Goal: Task Accomplishment & Management: Manage account settings

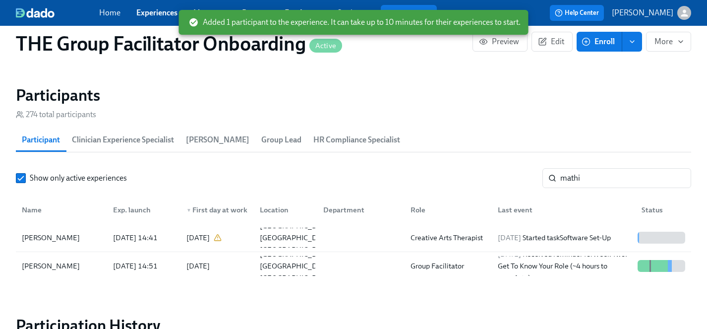
scroll to position [0, 16239]
click at [150, 16] on link "Experiences" at bounding box center [156, 12] width 41 height 9
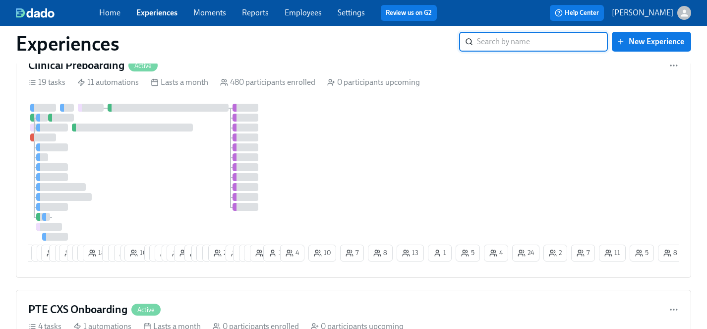
scroll to position [1523, 0]
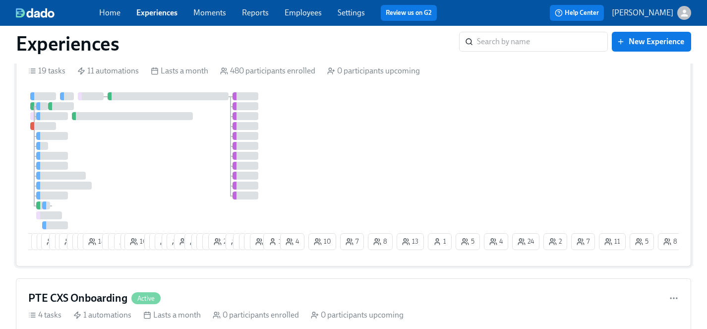
click at [393, 163] on div "4 7 4 8 29 4 2 19 7 8 12 18 9 8 9 5 10 7 17 15 6 23 3 11 9 12 15 25 10 6 6 14 1…" at bounding box center [353, 173] width 651 height 162
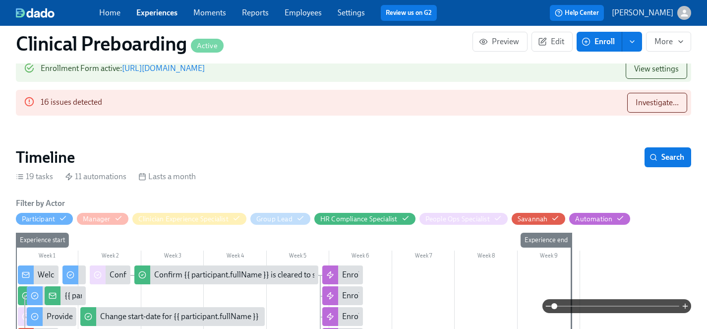
scroll to position [989, 0]
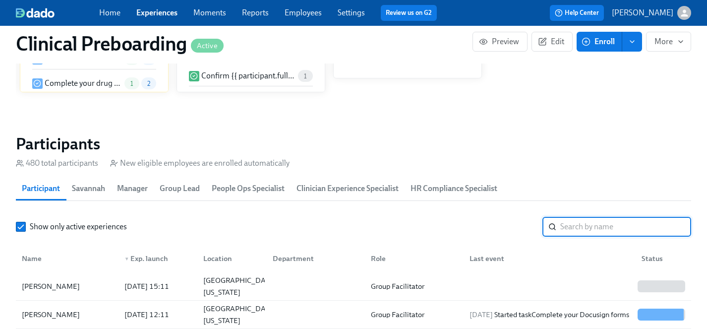
click at [616, 224] on input "search" at bounding box center [625, 227] width 131 height 20
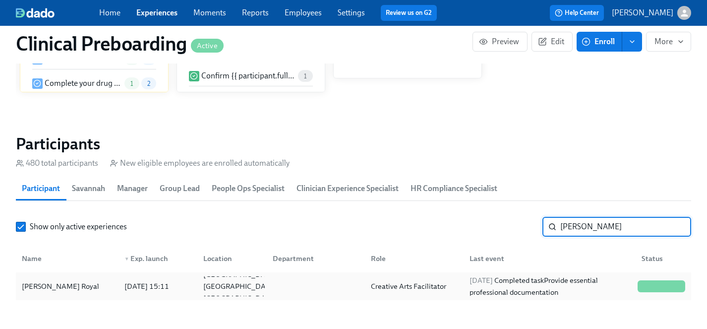
click at [52, 288] on div "[PERSON_NAME] Royal" at bounding box center [60, 286] width 85 height 12
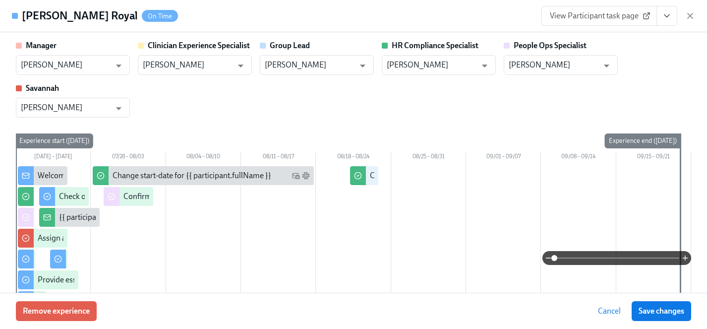
click at [667, 6] on button "View task page" at bounding box center [667, 16] width 21 height 20
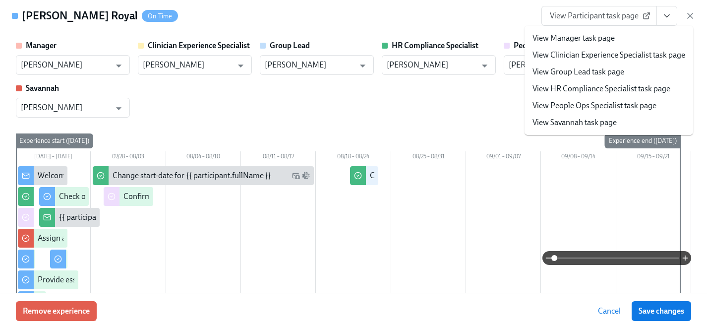
click at [583, 88] on link "View HR Compliance Specialist task page" at bounding box center [602, 88] width 138 height 11
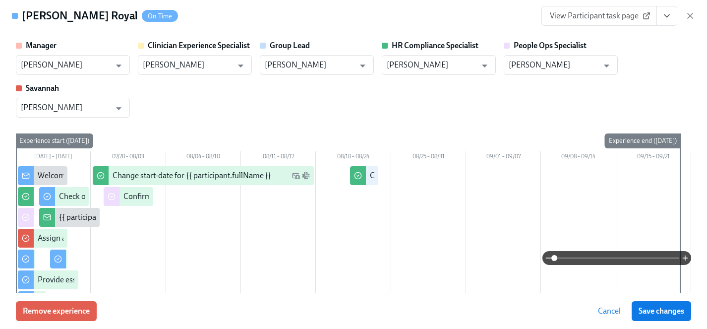
scroll to position [0, 11539]
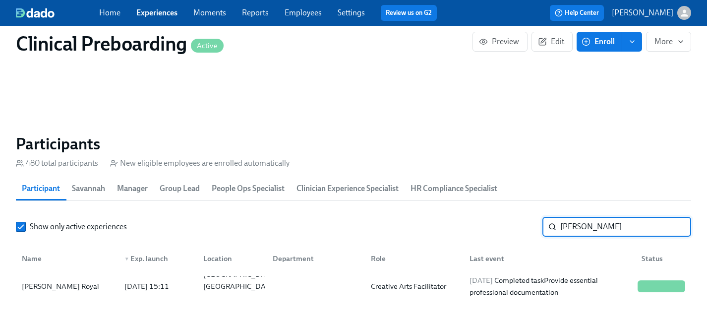
drag, startPoint x: 610, startPoint y: 226, endPoint x: 500, endPoint y: 225, distance: 110.1
click at [500, 225] on div "Show only active experiences [PERSON_NAME] ​" at bounding box center [353, 227] width 675 height 20
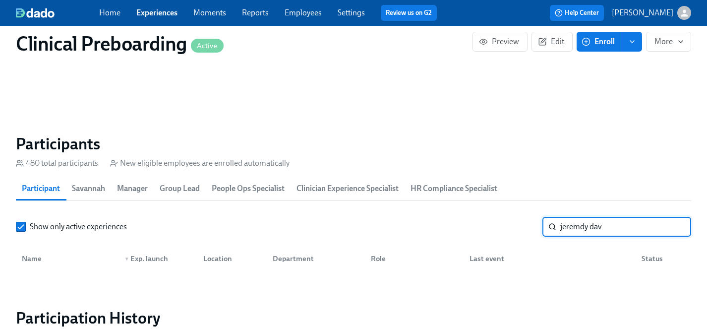
click at [584, 224] on input "jeremdy dav" at bounding box center [625, 227] width 131 height 20
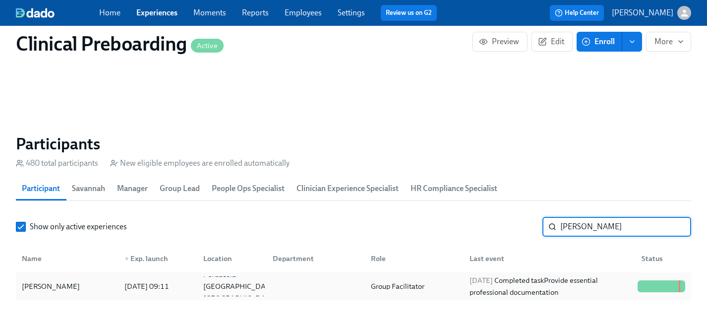
type input "[PERSON_NAME]"
click at [53, 285] on div "[PERSON_NAME]" at bounding box center [51, 286] width 66 height 12
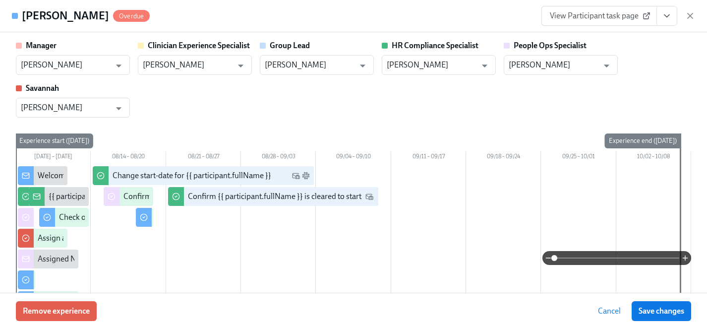
click at [671, 24] on button "View task page" at bounding box center [667, 16] width 21 height 20
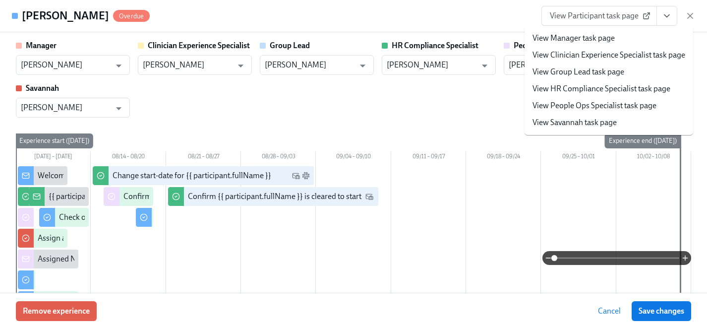
click at [580, 90] on link "View HR Compliance Specialist task page" at bounding box center [602, 88] width 138 height 11
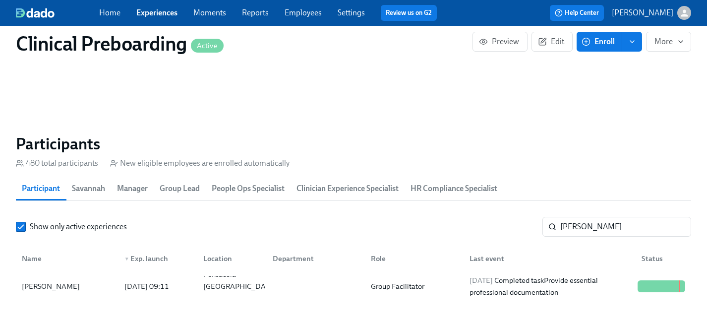
click at [159, 11] on link "Experiences" at bounding box center [156, 12] width 41 height 9
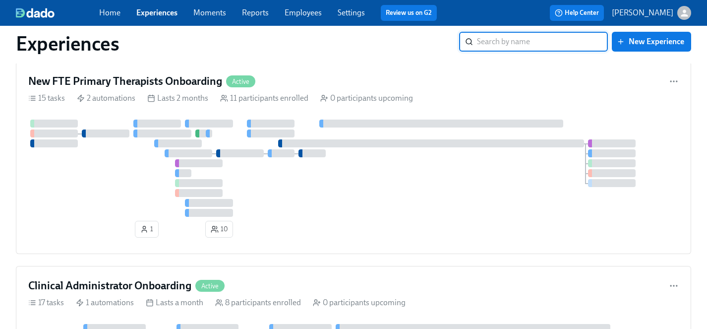
scroll to position [2900, 0]
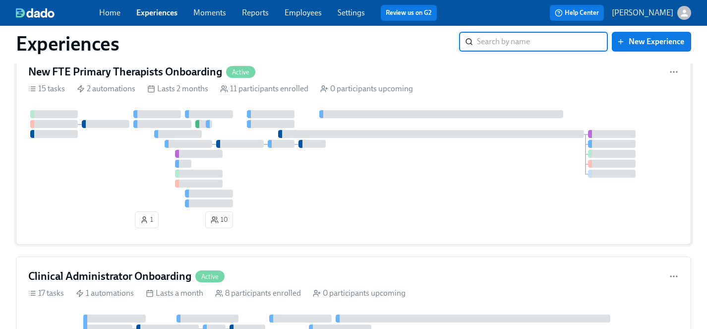
click at [146, 173] on div at bounding box center [353, 158] width 651 height 97
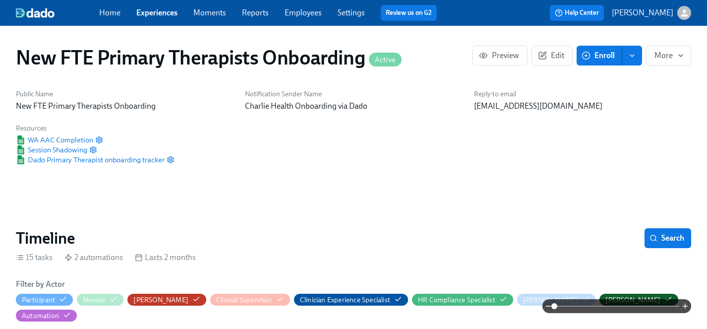
scroll to position [0, 1406]
click at [604, 59] on span "Enroll" at bounding box center [599, 56] width 31 height 10
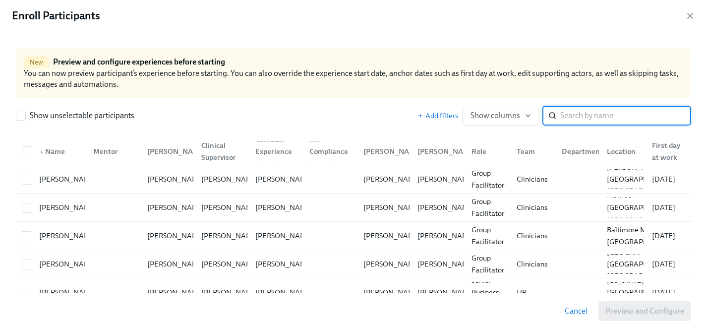
click at [576, 117] on input "search" at bounding box center [625, 116] width 131 height 20
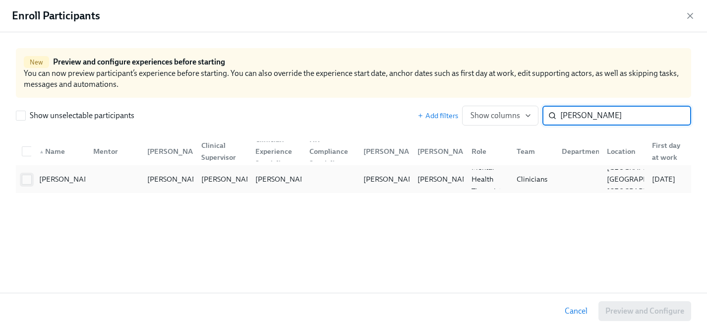
type input "[PERSON_NAME]"
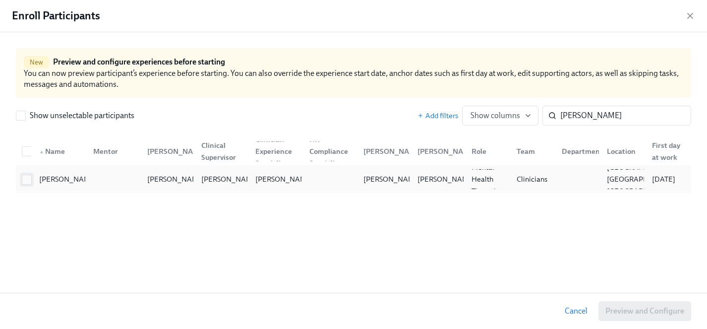
click at [30, 179] on input "checkbox" at bounding box center [26, 179] width 9 height 9
checkbox input "true"
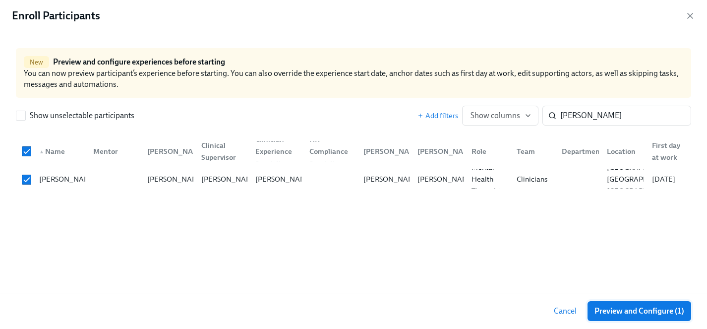
click at [625, 309] on span "Preview and Configure (1)" at bounding box center [640, 311] width 90 height 10
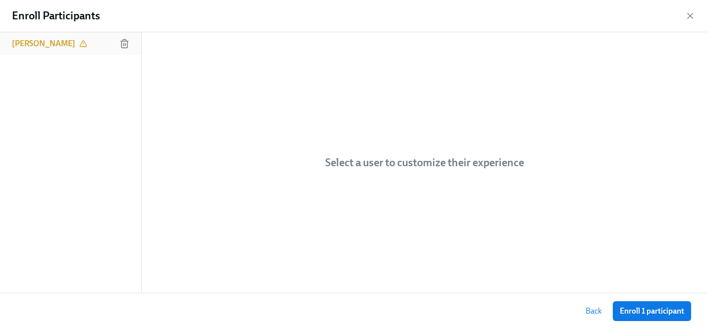
click at [38, 41] on h6 "[PERSON_NAME]" at bounding box center [43, 43] width 63 height 11
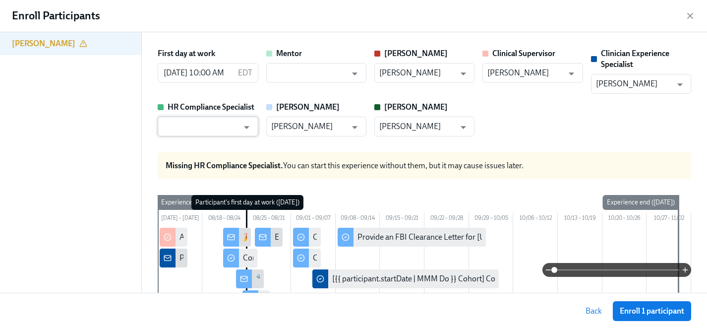
click at [207, 125] on input "text" at bounding box center [201, 127] width 76 height 20
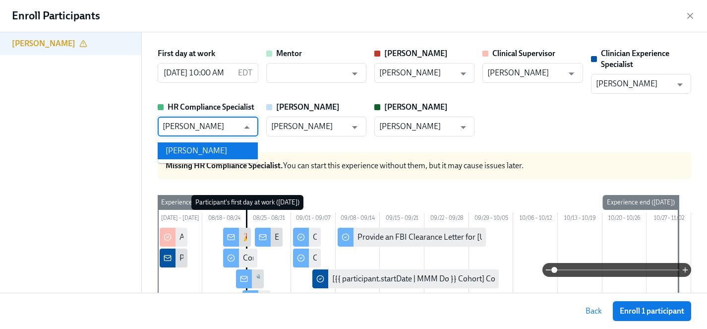
click at [206, 151] on li "[PERSON_NAME]" at bounding box center [208, 150] width 100 height 17
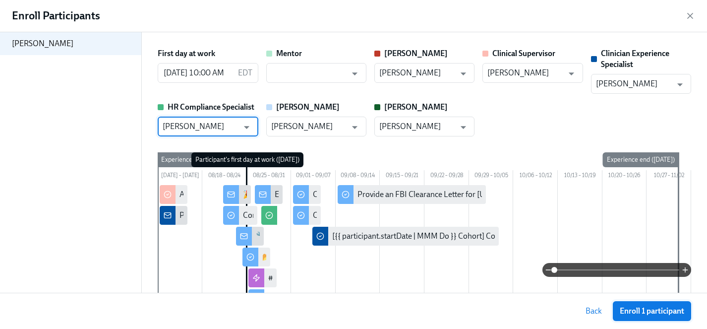
type input "[PERSON_NAME]"
click at [663, 309] on span "Enroll 1 participant" at bounding box center [652, 311] width 64 height 10
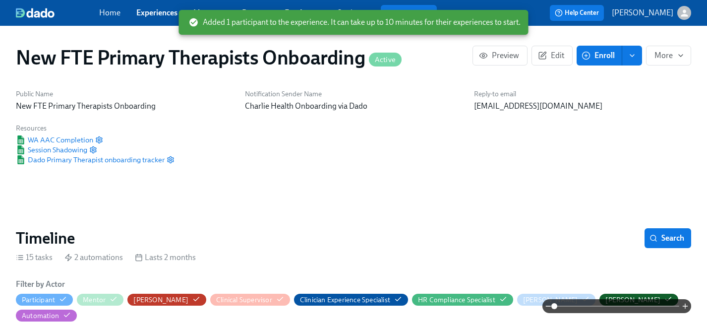
scroll to position [0, 2137]
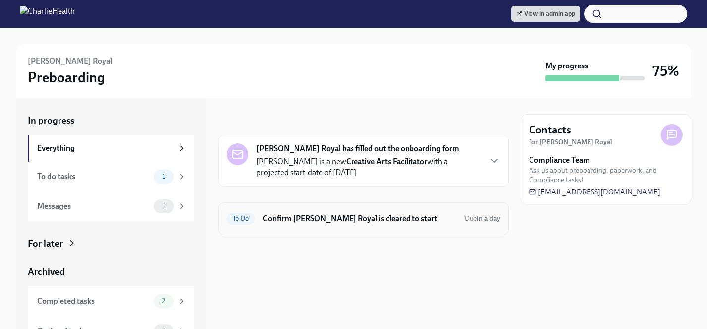
click at [323, 213] on h6 "Confirm [PERSON_NAME] Royal is cleared to start" at bounding box center [360, 218] width 194 height 11
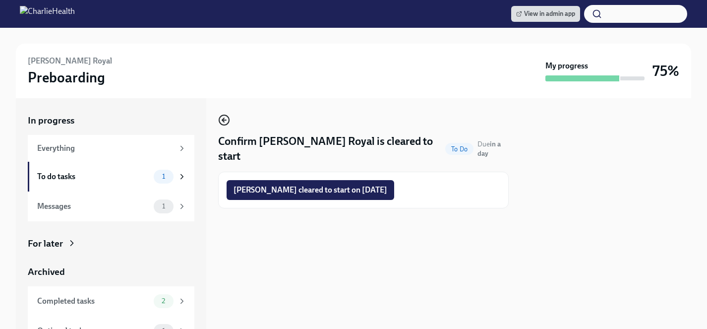
click at [226, 116] on icon "button" at bounding box center [224, 120] width 12 height 12
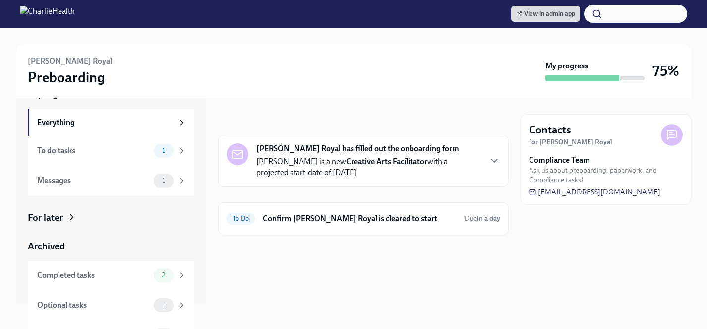
scroll to position [35, 0]
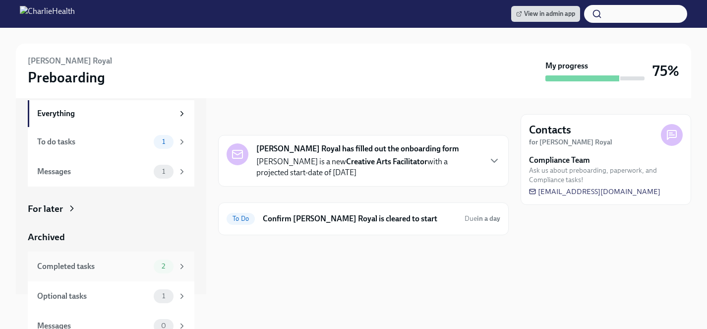
click at [72, 263] on div "Completed tasks" at bounding box center [93, 266] width 113 height 11
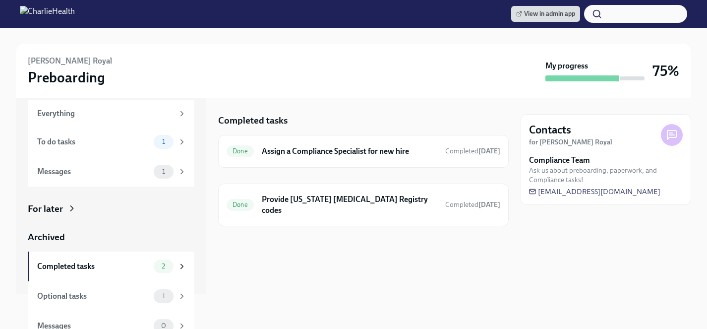
click at [71, 203] on icon at bounding box center [72, 208] width 10 height 10
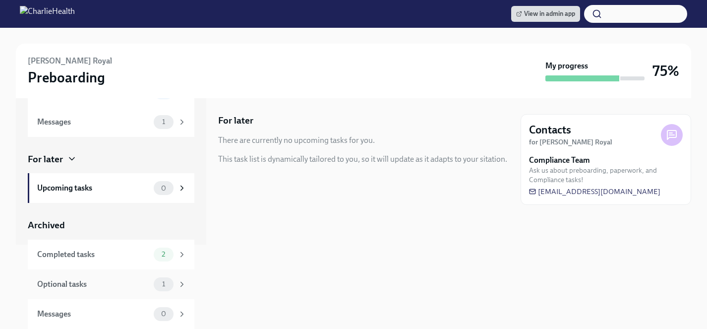
click at [79, 281] on div "Optional tasks" at bounding box center [93, 284] width 113 height 11
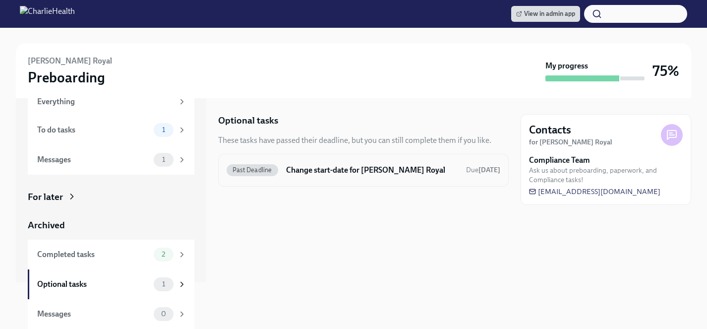
click at [339, 174] on h6 "Change start-date for [PERSON_NAME] Royal" at bounding box center [372, 170] width 172 height 11
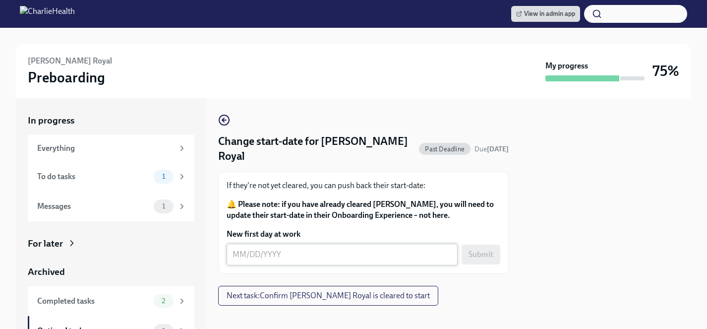
click at [297, 248] on textarea "New first day at work" at bounding box center [342, 254] width 219 height 12
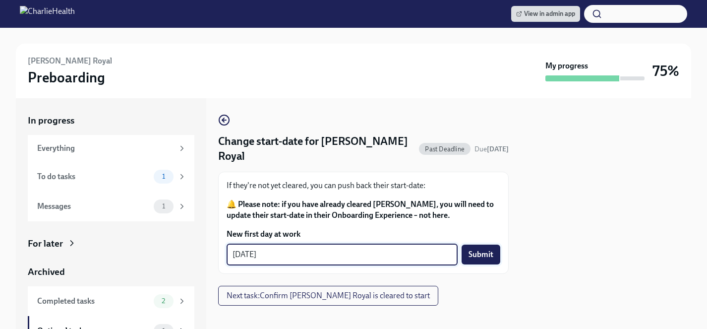
type textarea "08/26/2025"
click at [488, 249] on span "Submit" at bounding box center [481, 254] width 25 height 10
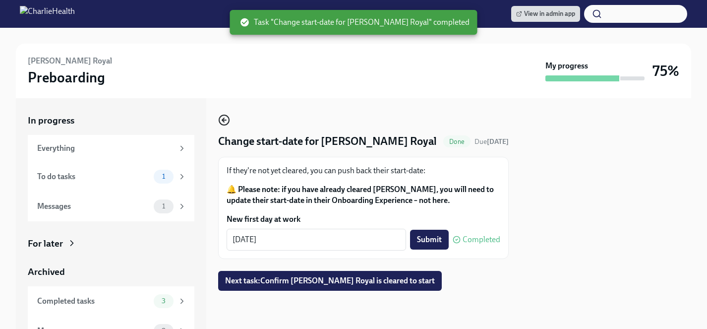
click at [225, 118] on icon "button" at bounding box center [224, 120] width 12 height 12
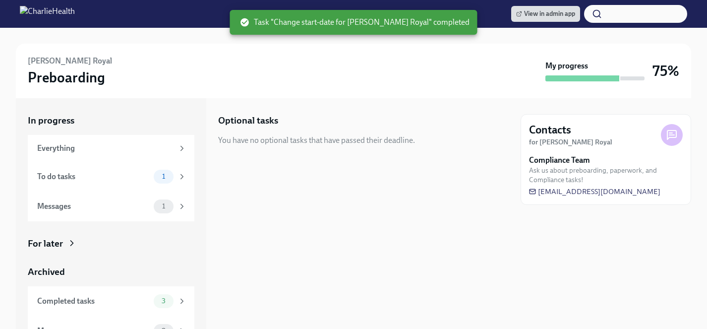
scroll to position [17, 0]
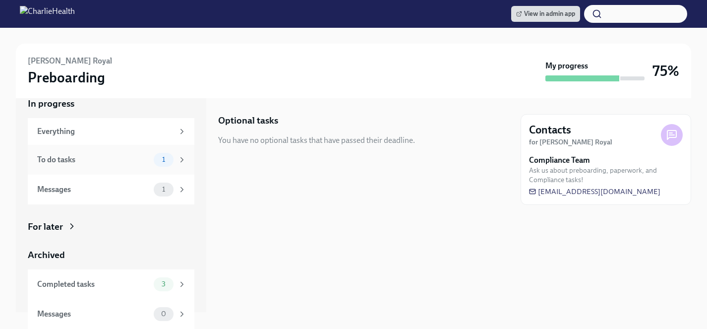
click at [73, 163] on div "To do tasks" at bounding box center [93, 159] width 113 height 11
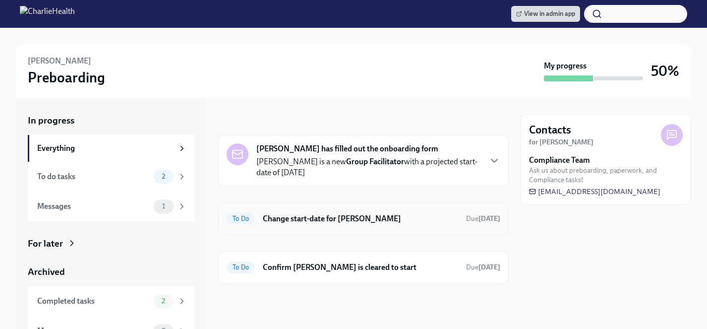
click at [295, 217] on h6 "Change start-date for [PERSON_NAME]" at bounding box center [360, 218] width 195 height 11
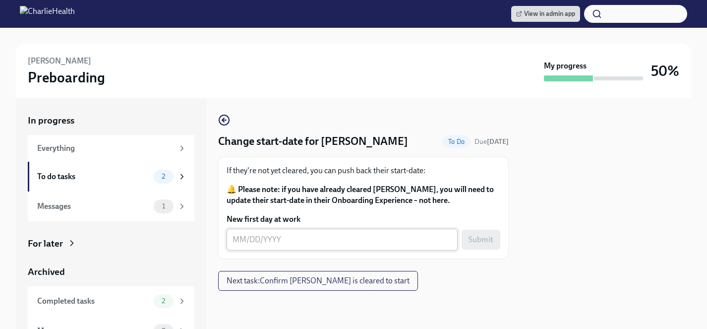
click at [294, 240] on textarea "New first day at work" at bounding box center [342, 240] width 219 height 12
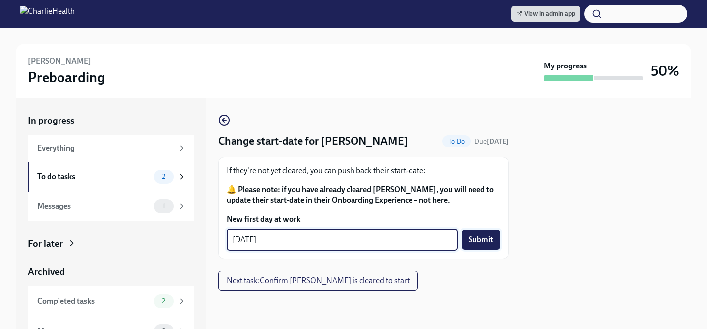
type textarea "08/26/2025"
click at [491, 237] on span "Submit" at bounding box center [481, 240] width 25 height 10
